Goal: Task Accomplishment & Management: Manage account settings

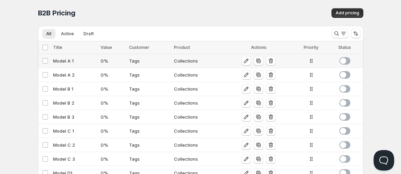
click at [346, 63] on span at bounding box center [345, 61] width 11 height 8
click at [344, 75] on span at bounding box center [345, 75] width 11 height 8
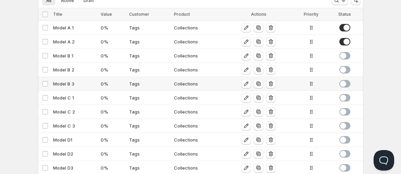
scroll to position [38, 0]
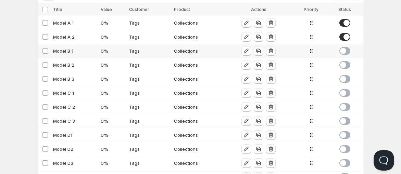
click at [344, 50] on span at bounding box center [345, 51] width 11 height 8
click at [345, 66] on span at bounding box center [345, 65] width 11 height 8
click at [347, 78] on span at bounding box center [345, 79] width 11 height 8
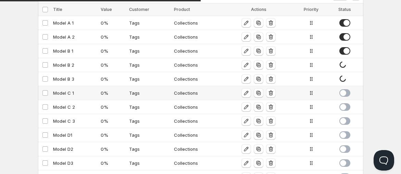
click at [347, 94] on span at bounding box center [345, 93] width 11 height 8
click at [345, 107] on span at bounding box center [345, 108] width 11 height 8
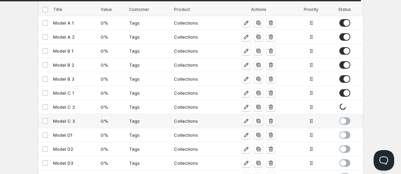
click at [346, 120] on span at bounding box center [345, 122] width 11 height 8
click at [345, 135] on span at bounding box center [345, 136] width 11 height 8
click at [346, 148] on span at bounding box center [345, 150] width 11 height 8
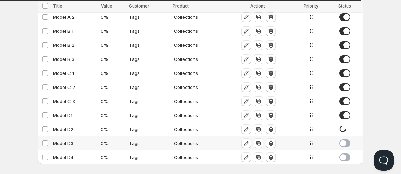
scroll to position [63, 0]
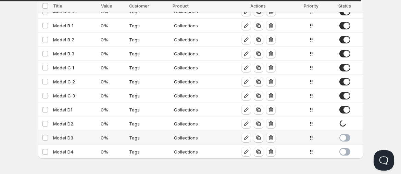
click at [345, 136] on span at bounding box center [345, 138] width 11 height 8
click at [346, 151] on span at bounding box center [345, 152] width 11 height 8
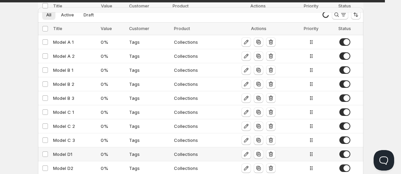
scroll to position [0, 0]
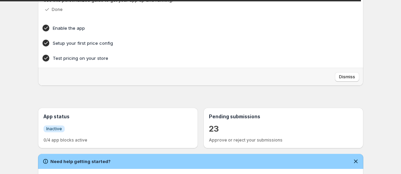
scroll to position [76, 0]
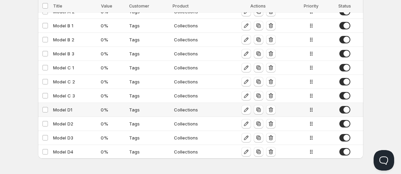
click at [69, 111] on div "Model D1" at bounding box center [75, 110] width 44 height 7
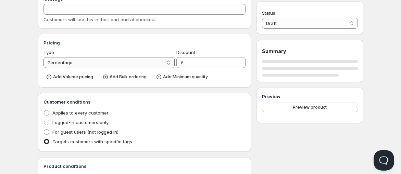
type input "Model D1"
type input "0"
radio input "true"
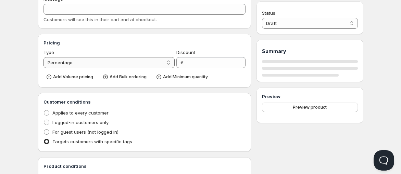
select select "1"
select select "2"
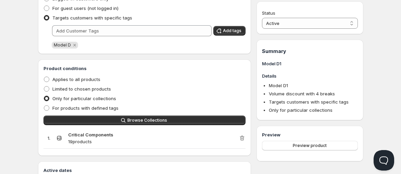
scroll to position [520, 0]
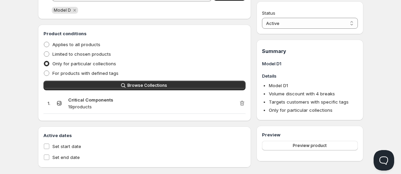
click at [74, 104] on p "19 products" at bounding box center [153, 107] width 171 height 7
click at [60, 102] on icon at bounding box center [59, 103] width 7 height 7
click at [94, 98] on strong "Critical Components" at bounding box center [90, 99] width 45 height 5
click at [88, 107] on p "19 products" at bounding box center [153, 107] width 171 height 7
click at [107, 98] on strong "Critical Components" at bounding box center [90, 99] width 45 height 5
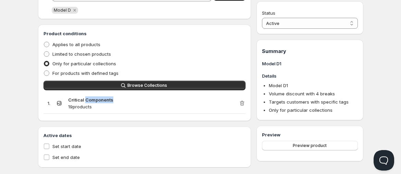
click at [107, 98] on strong "Critical Components" at bounding box center [90, 99] width 45 height 5
copy strong "Critical Components"
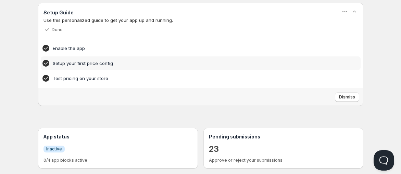
scroll to position [38, 0]
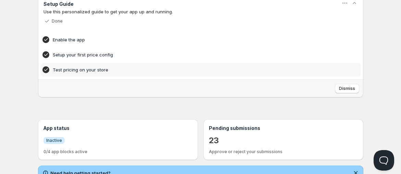
click at [92, 70] on h4 "Test pricing on your store" at bounding box center [190, 69] width 275 height 7
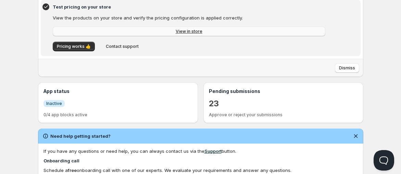
scroll to position [76, 0]
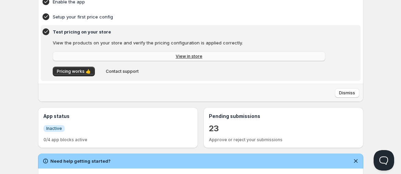
click at [112, 56] on link "View in store" at bounding box center [189, 57] width 273 height 10
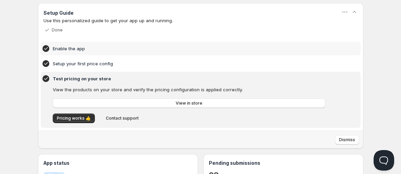
scroll to position [38, 0]
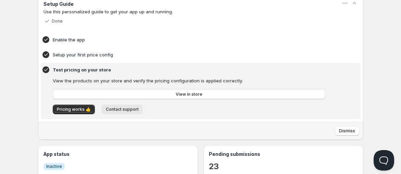
click at [124, 110] on span "Contact support" at bounding box center [122, 109] width 33 height 5
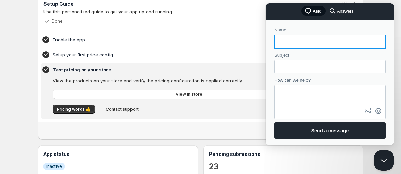
scroll to position [0, 0]
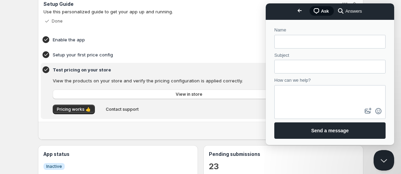
click at [346, 12] on span "Answers" at bounding box center [354, 11] width 16 height 7
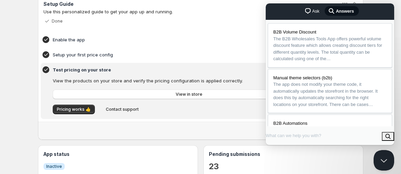
click at [316, 9] on span "Ask" at bounding box center [316, 11] width 7 height 7
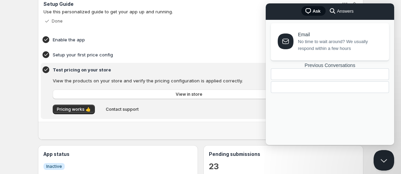
click at [25, 83] on div "Home Pricing Price lists Checkout Forms Submissions Settings Features Plans Hom…" at bounding box center [200, 171] width 401 height 418
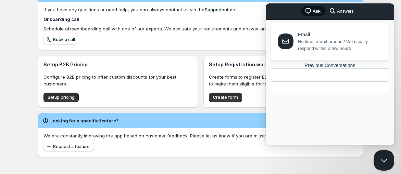
scroll to position [244, 0]
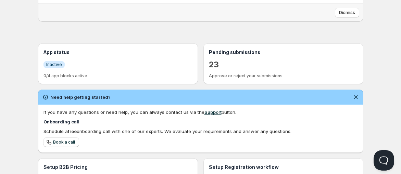
click at [214, 64] on p "23" at bounding box center [214, 64] width 10 height 11
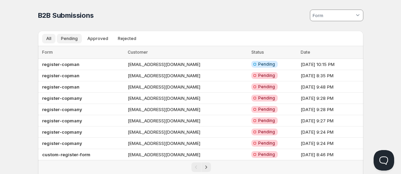
click at [48, 38] on span "All" at bounding box center [48, 38] width 5 height 5
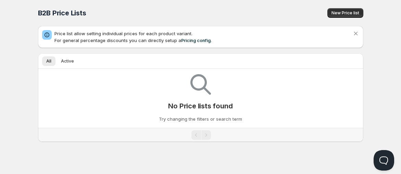
scroll to position [0, 0]
click at [350, 14] on span "New Price list" at bounding box center [346, 12] width 28 height 5
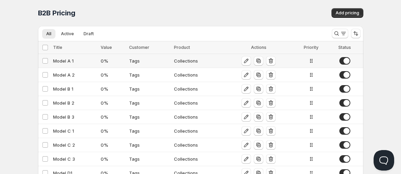
click at [123, 63] on div "0 %" at bounding box center [113, 61] width 24 height 7
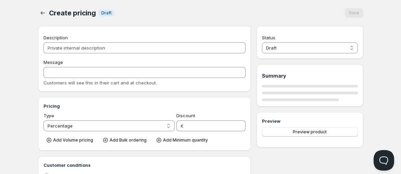
type input "Model A 1"
type input "MODEL_A-1"
type input "0"
radio input "true"
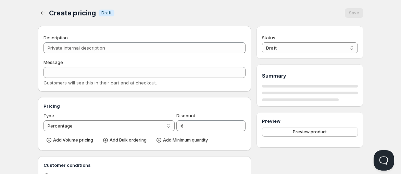
select select "1"
select select "2"
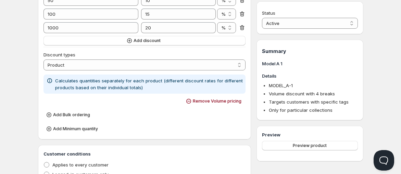
scroll to position [228, 0]
click at [94, 69] on select "Order Product Variant Item" at bounding box center [145, 64] width 203 height 11
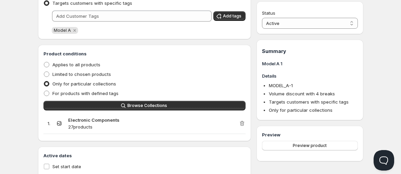
scroll to position [450, 0]
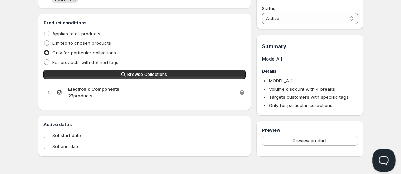
click at [383, 160] on button "Open Beacon popover" at bounding box center [383, 159] width 21 height 21
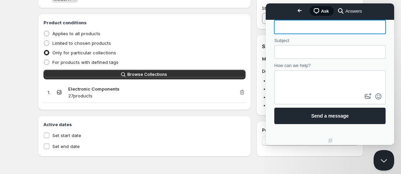
scroll to position [23, 0]
